Goal: Transaction & Acquisition: Purchase product/service

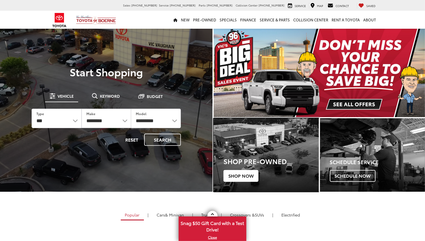
click at [234, 168] on div "Shop Pre-Owned Shop Now" at bounding box center [266, 168] width 105 height 49
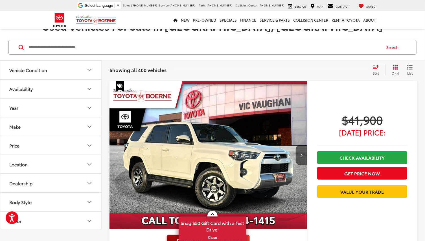
scroll to position [28, 0]
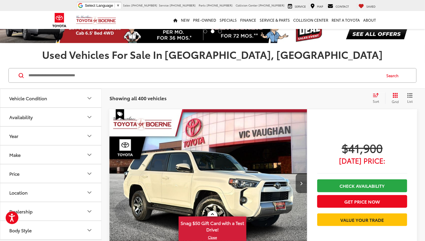
click at [87, 155] on icon "Make" at bounding box center [89, 155] width 7 height 7
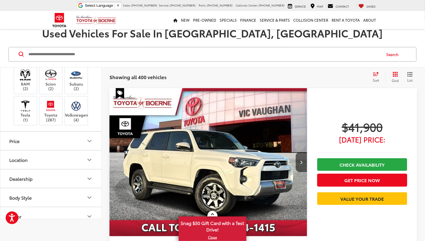
scroll to position [254, 0]
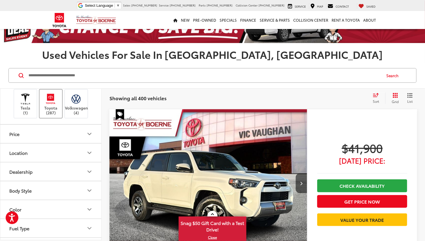
click at [48, 106] on img at bounding box center [51, 99] width 16 height 13
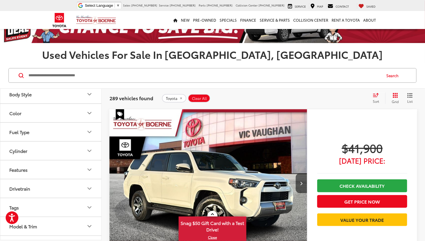
scroll to position [367, 0]
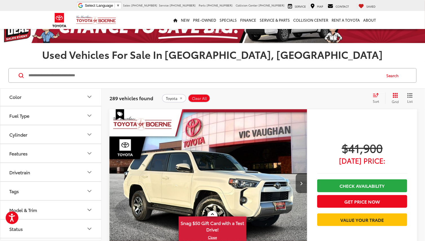
click at [82, 87] on button "Body Style" at bounding box center [51, 78] width 102 height 18
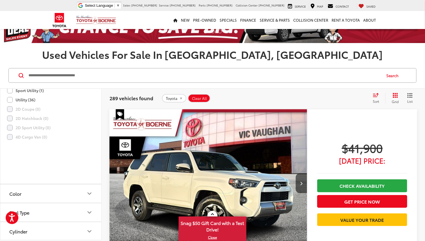
scroll to position [451, 0]
click at [47, 58] on label "4D Sport Utility (87)" at bounding box center [30, 53] width 46 height 9
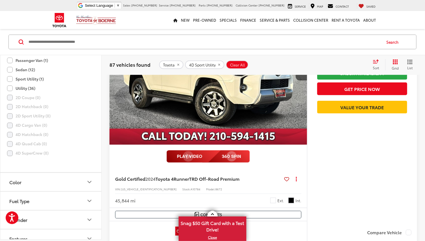
scroll to position [564, 0]
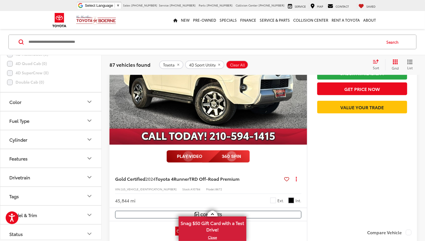
click at [65, 130] on button "Fuel Type" at bounding box center [51, 121] width 102 height 18
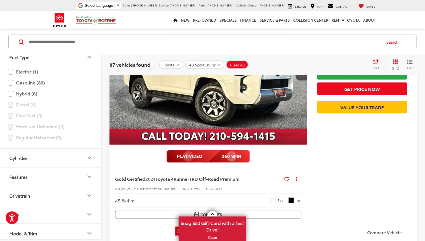
scroll to position [649, 0]
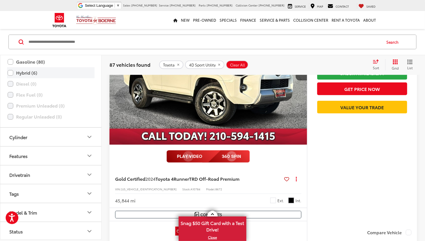
click at [31, 78] on label "Hybrid (6)" at bounding box center [51, 73] width 86 height 10
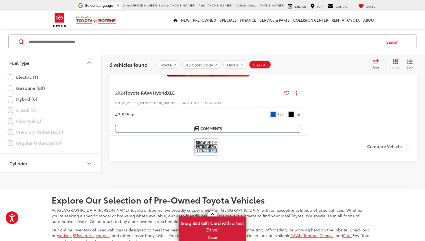
scroll to position [1528, 0]
